Goal: Transaction & Acquisition: Subscribe to service/newsletter

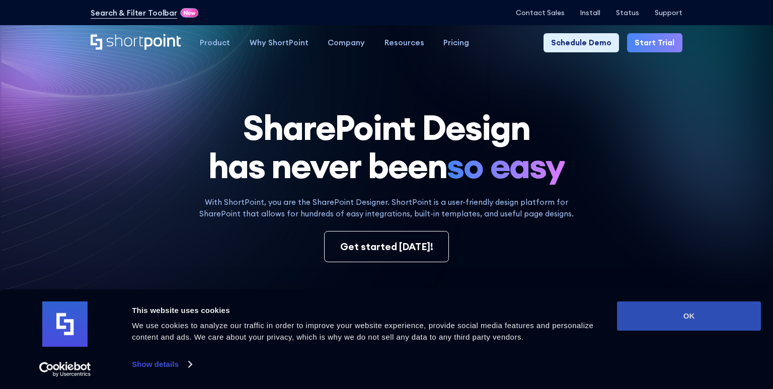
click at [700, 318] on button "OK" at bounding box center [689, 316] width 144 height 29
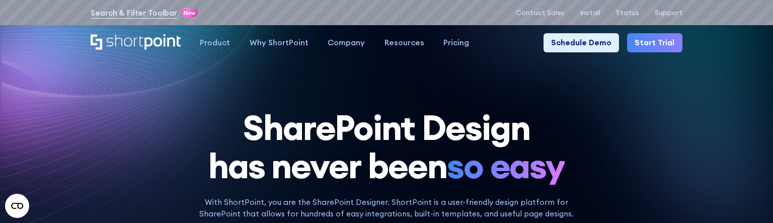
click at [652, 46] on link "Start Trial" at bounding box center [654, 42] width 55 height 19
